Goal: Transaction & Acquisition: Purchase product/service

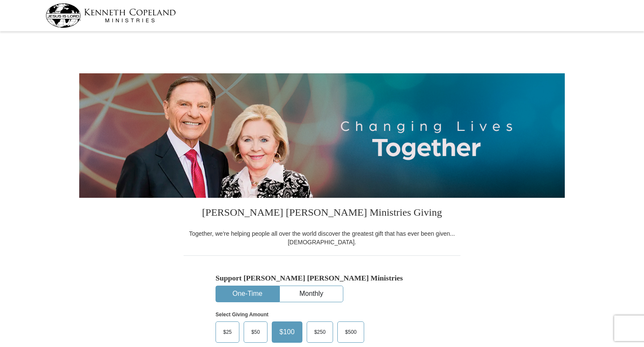
select select "CA"
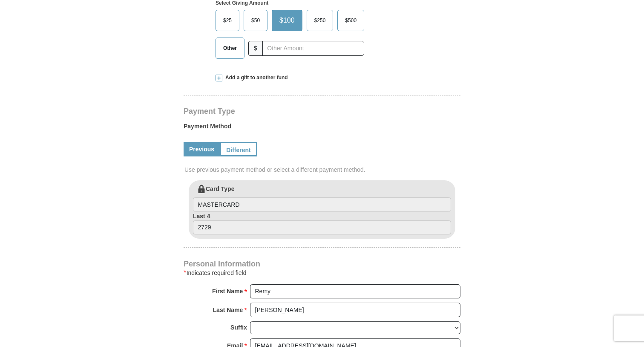
scroll to position [272, 0]
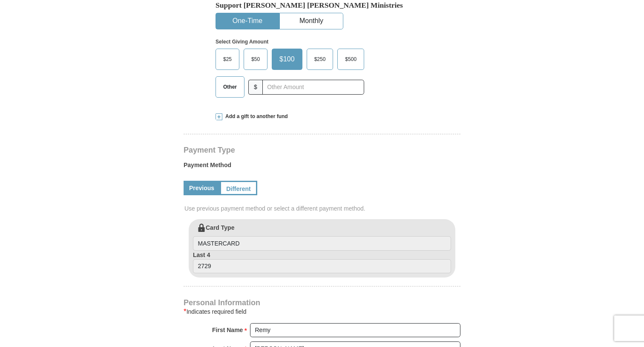
click at [324, 61] on span "$250" at bounding box center [320, 59] width 20 height 13
click at [0, 0] on input "$250" at bounding box center [0, 0] width 0 height 0
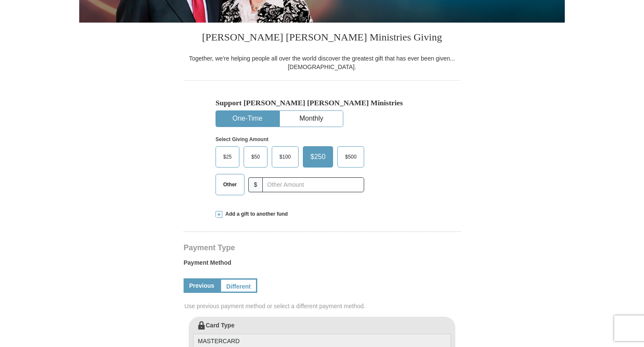
scroll to position [174, 0]
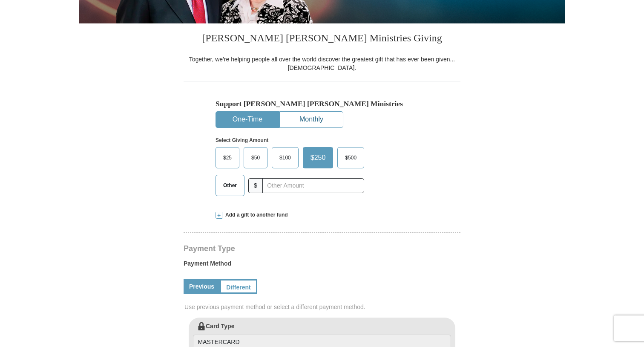
click at [310, 120] on button "Monthly" at bounding box center [311, 120] width 63 height 16
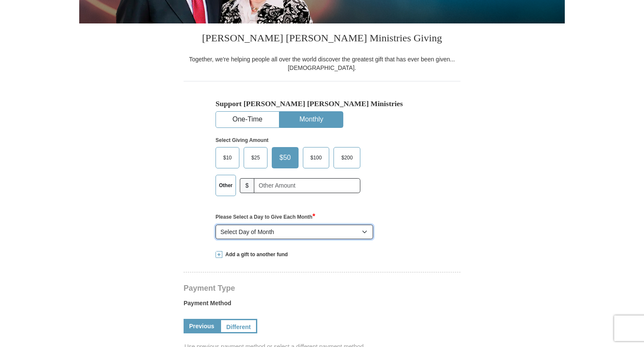
click at [361, 232] on select "Select Day of Month 1 2 3 4 5 6 7 8 9 10 11 12 13 14 15 16 17 18 19 20 21 22 23…" at bounding box center [294, 231] width 158 height 14
select select "28"
click at [215, 224] on select "Select Day of Month 1 2 3 4 5 6 7 8 9 10 11 12 13 14 15 16 17 18 19 20 21 22 23…" at bounding box center [294, 231] width 158 height 14
click at [355, 161] on span "$200" at bounding box center [347, 157] width 20 height 13
click at [0, 0] on input "$200" at bounding box center [0, 0] width 0 height 0
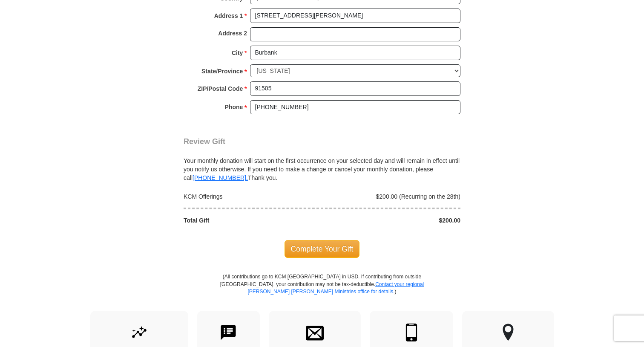
scroll to position [718, 0]
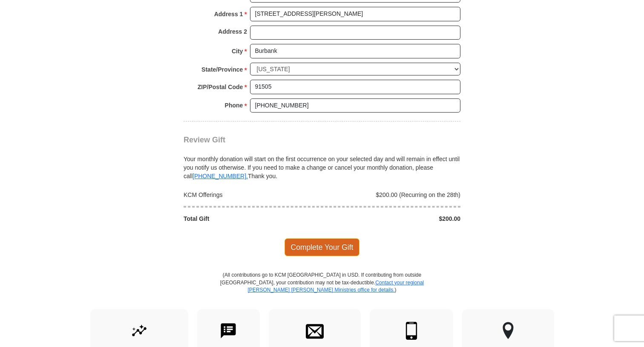
click at [333, 249] on span "Complete Your Gift" at bounding box center [321, 247] width 75 height 18
